Goal: Obtain resource: Obtain resource

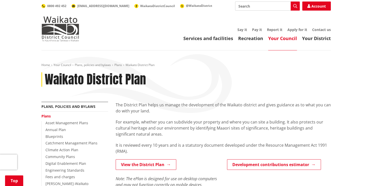
scroll to position [76, 0]
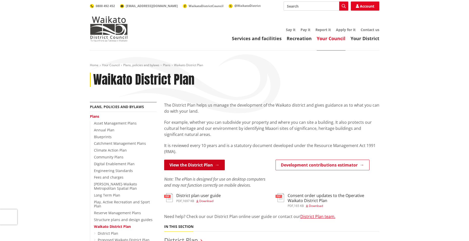
drag, startPoint x: 0, startPoint y: 0, endPoint x: 170, endPoint y: 163, distance: 235.9
click at [170, 163] on link "View the District Plan" at bounding box center [194, 165] width 61 height 11
click at [178, 164] on link "View the District Plan" at bounding box center [194, 165] width 61 height 11
click at [175, 167] on link "View the District Plan" at bounding box center [194, 165] width 61 height 11
click at [203, 165] on link "View the District Plan" at bounding box center [194, 165] width 61 height 11
